Goal: Check status: Check status

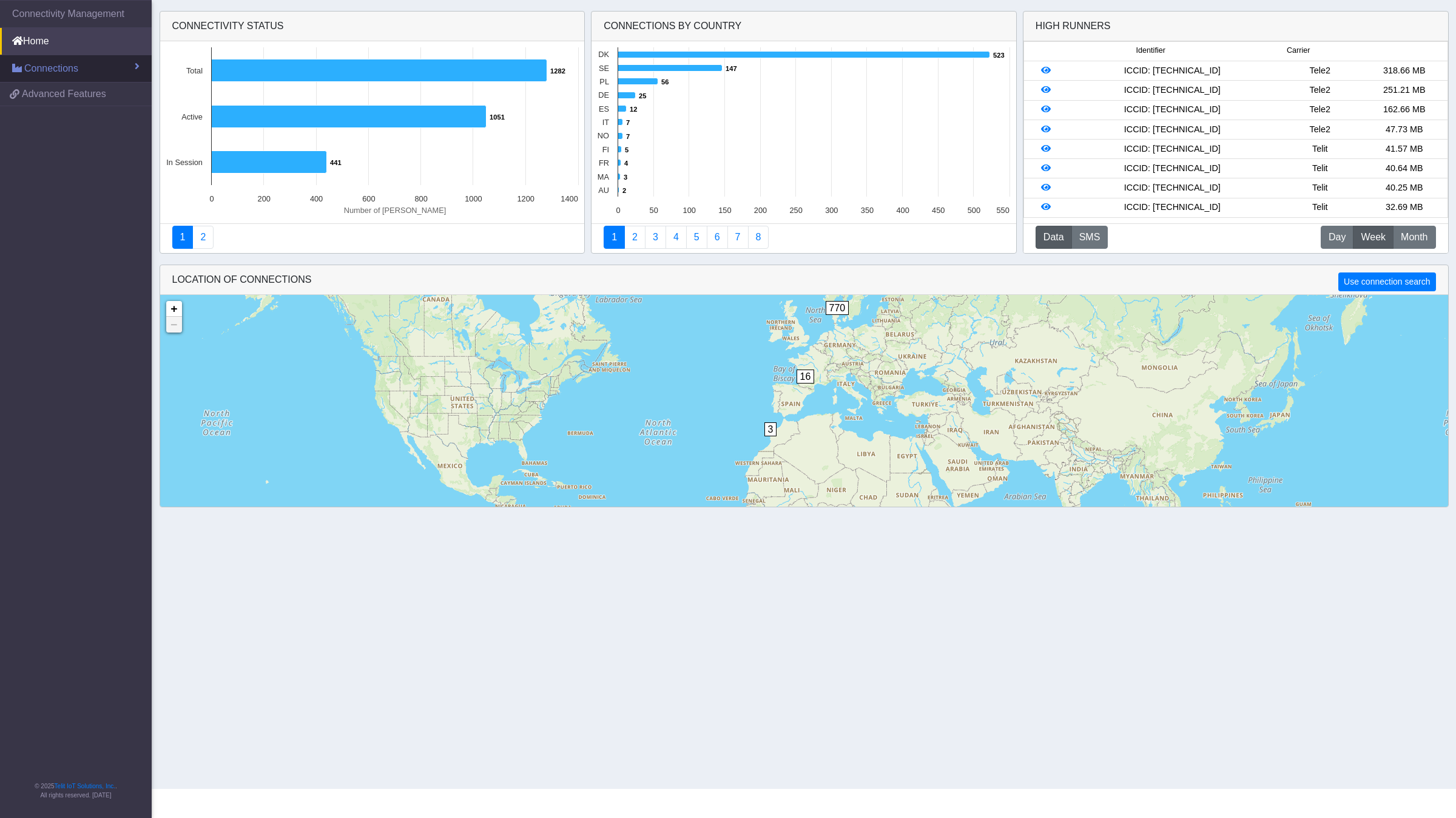
click at [63, 71] on span "Connections" at bounding box center [51, 69] width 54 height 14
click at [50, 97] on link "List" at bounding box center [76, 95] width 152 height 26
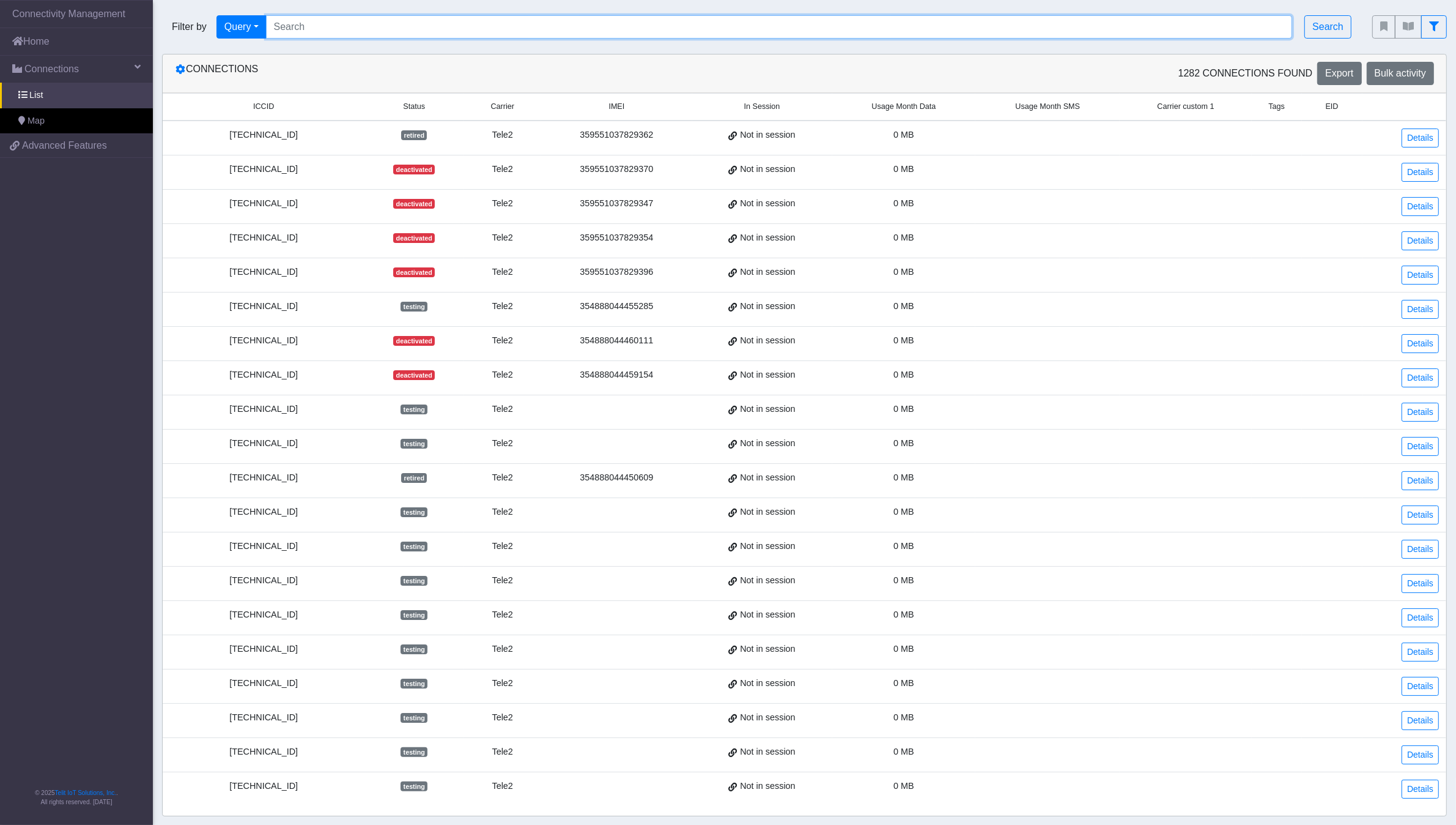
click at [337, 28] on input "Search..." at bounding box center [780, 27] width 1027 height 23
paste input "[TECHNICAL_ID]"
type input "[TECHNICAL_ID]"
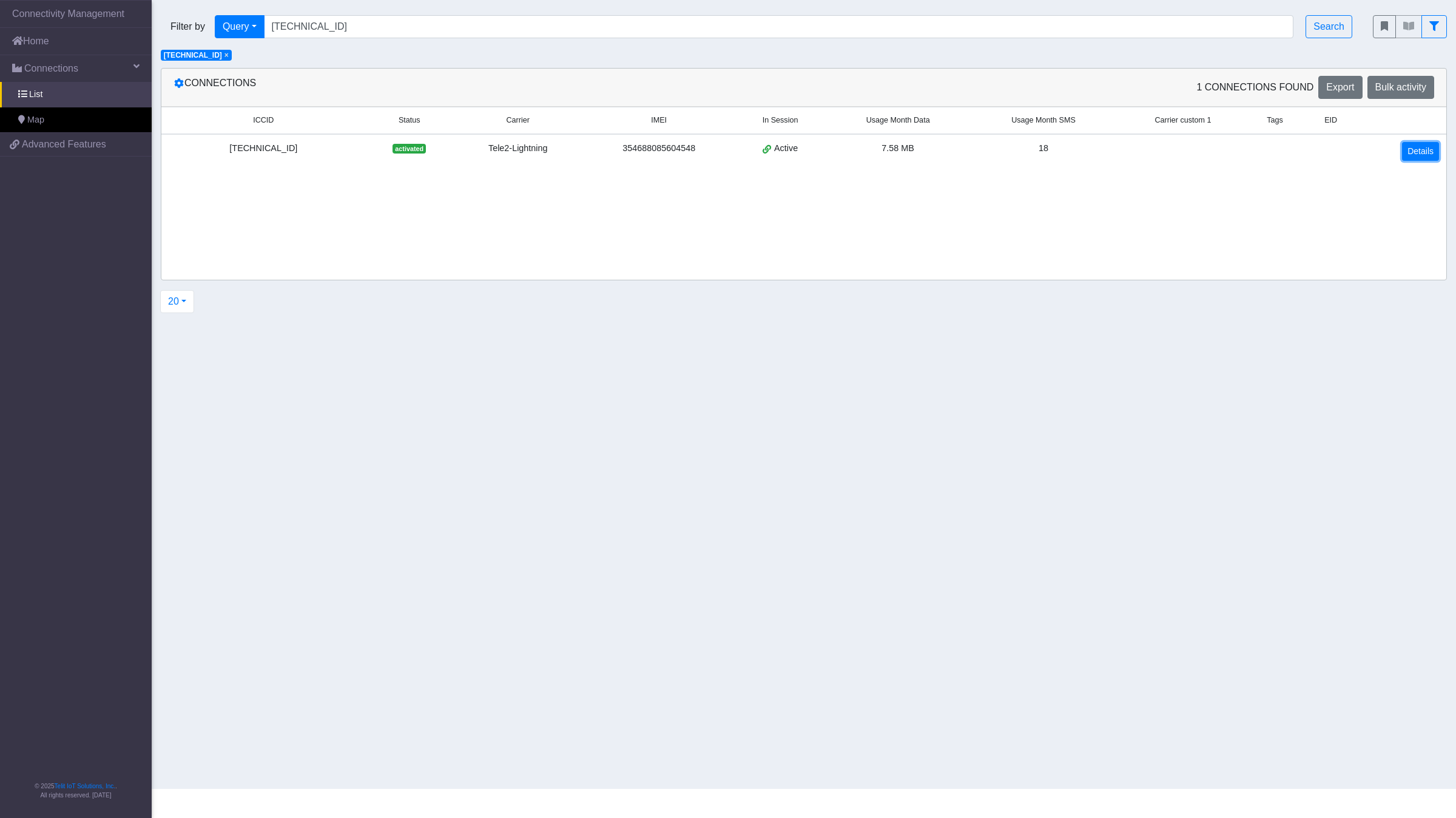
click at [1418, 153] on link "Details" at bounding box center [1420, 151] width 37 height 19
